Goal: Task Accomplishment & Management: Use online tool/utility

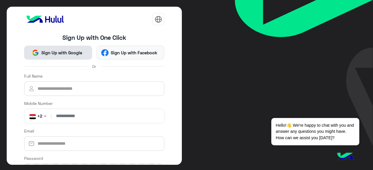
click at [71, 47] on button "Sign Up with Google" at bounding box center [58, 53] width 68 height 14
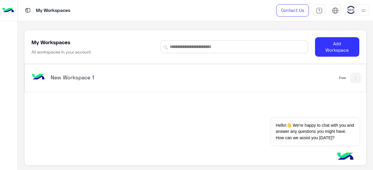
click at [84, 70] on div "New Workspace 1" at bounding box center [129, 78] width 198 height 17
click at [140, 83] on div "New Workspace 1" at bounding box center [129, 78] width 198 height 17
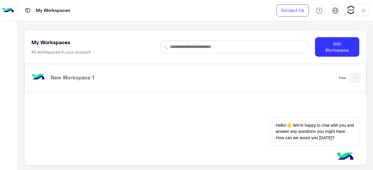
click at [140, 83] on div "New Workspace 1" at bounding box center [129, 78] width 198 height 17
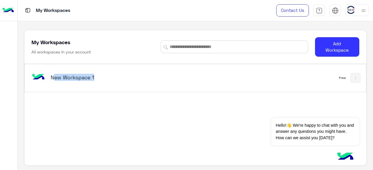
click at [140, 83] on div "New Workspace 1" at bounding box center [129, 78] width 198 height 17
click at [355, 79] on img at bounding box center [355, 78] width 5 height 5
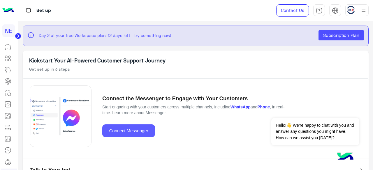
click at [132, 136] on button "Connect Messenger" at bounding box center [128, 131] width 53 height 13
drag, startPoint x: 132, startPoint y: 136, endPoint x: 132, endPoint y: 132, distance: 3.8
click at [132, 132] on button "Connect Messenger" at bounding box center [128, 131] width 53 height 13
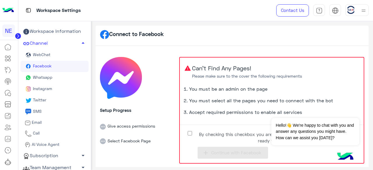
click at [197, 133] on span "By checking this checkbox you are fully aware on the previous points and ready …" at bounding box center [276, 137] width 159 height 13
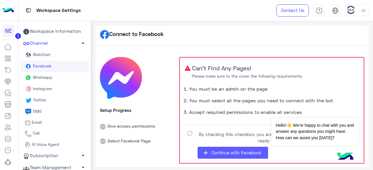
click at [224, 153] on span "Continue with Facebook" at bounding box center [236, 152] width 50 height 5
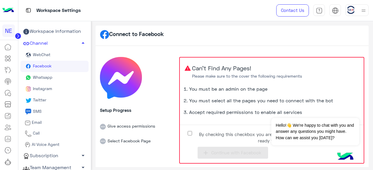
click at [229, 137] on span "By checking this checkbox you are fully aware on the previous points and ready …" at bounding box center [276, 137] width 159 height 13
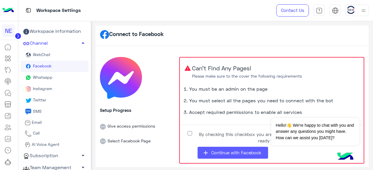
click at [211, 155] on span "Continue with Facebook" at bounding box center [236, 152] width 50 height 5
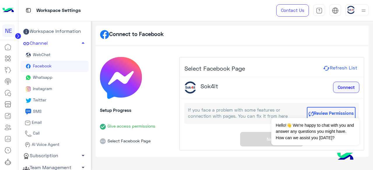
click at [352, 86] on span "Connect" at bounding box center [346, 87] width 17 height 5
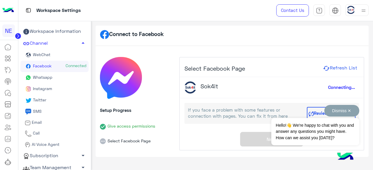
click at [350, 111] on button "Dismiss ✕" at bounding box center [341, 111] width 35 height 12
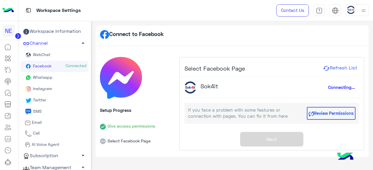
click at [347, 84] on div "Connecting..." at bounding box center [342, 87] width 36 height 11
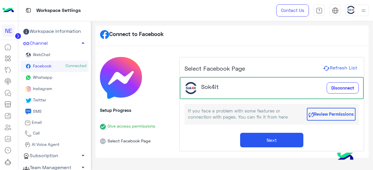
click at [258, 133] on button "Next" at bounding box center [271, 140] width 63 height 15
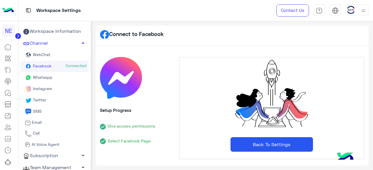
click at [232, 144] on button "Back To Settings" at bounding box center [271, 145] width 82 height 15
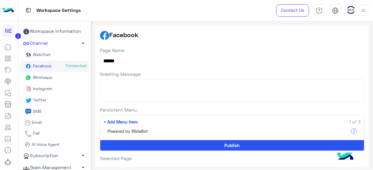
click at [155, 84] on textarea "Greeting Message" at bounding box center [232, 90] width 265 height 23
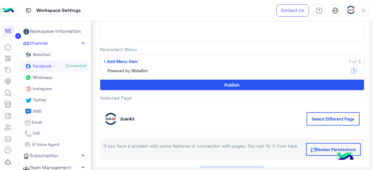
scroll to position [69, 0]
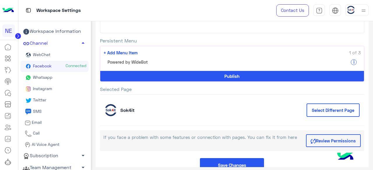
click at [191, 76] on button "Publish" at bounding box center [232, 76] width 264 height 10
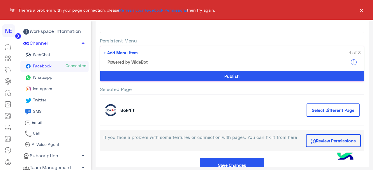
click at [227, 160] on button "Save Changes" at bounding box center [232, 166] width 64 height 14
click at [45, 78] on span "Whatsapp" at bounding box center [42, 77] width 21 height 5
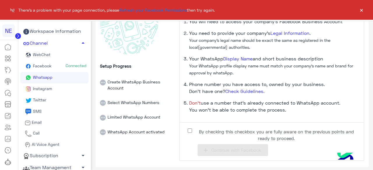
click at [199, 134] on span "By checking this checkbox you are fully aware on the previous points and ready …" at bounding box center [276, 135] width 159 height 13
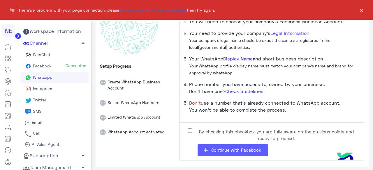
click at [216, 148] on span "Continue with Facebook" at bounding box center [236, 150] width 50 height 5
click at [220, 152] on span "Continue with Facebook" at bounding box center [236, 150] width 50 height 5
